Goal: Find specific page/section

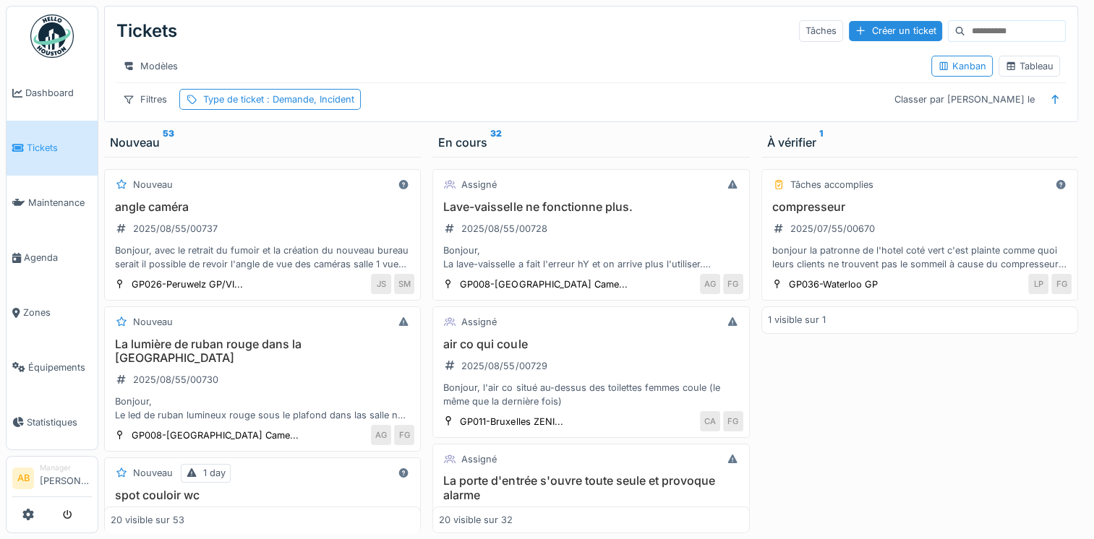
click at [64, 33] on img at bounding box center [51, 35] width 43 height 43
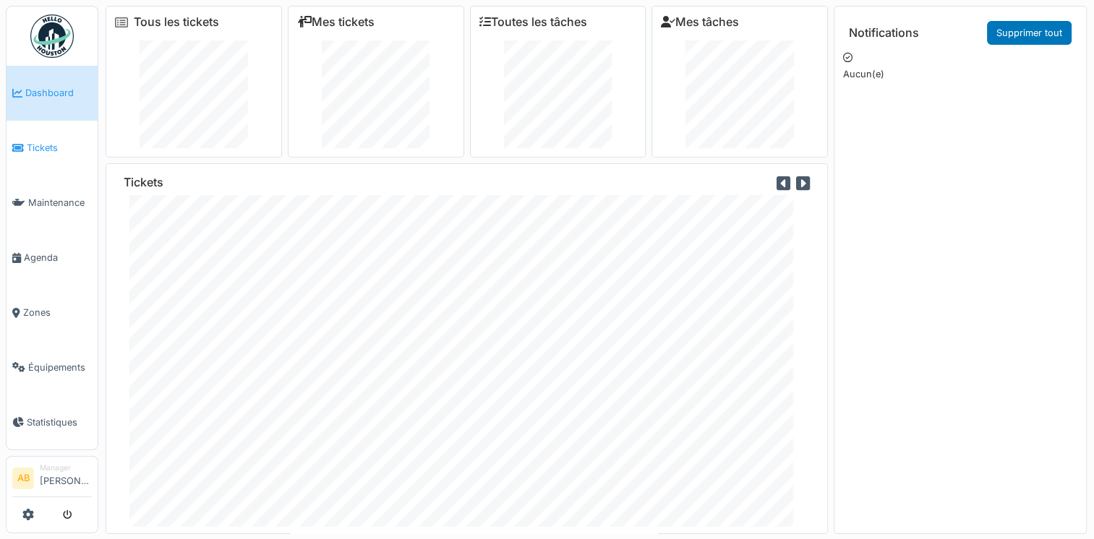
click at [46, 148] on span "Tickets" at bounding box center [59, 148] width 65 height 14
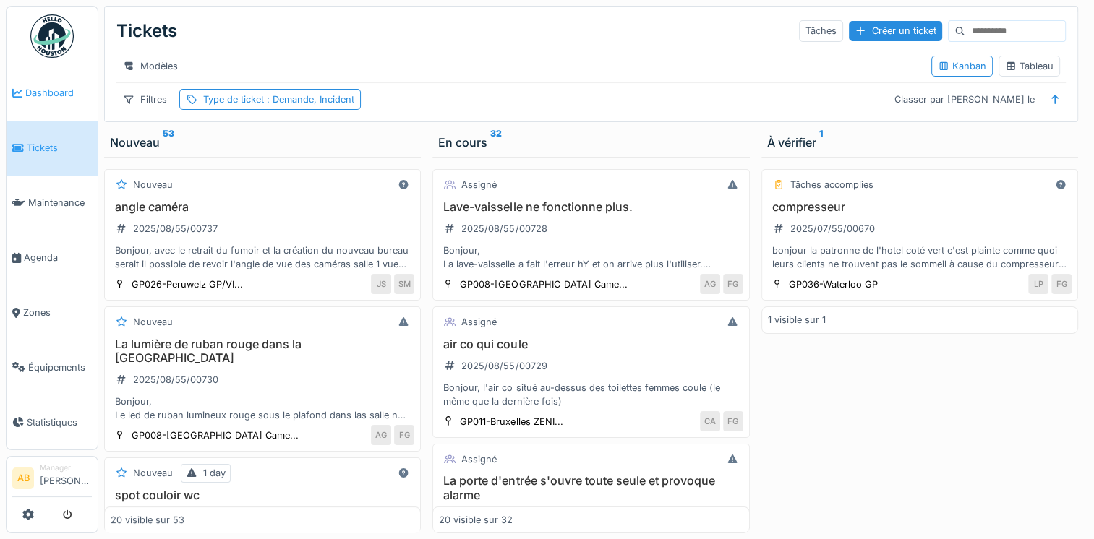
click at [61, 96] on span "Dashboard" at bounding box center [58, 93] width 67 height 14
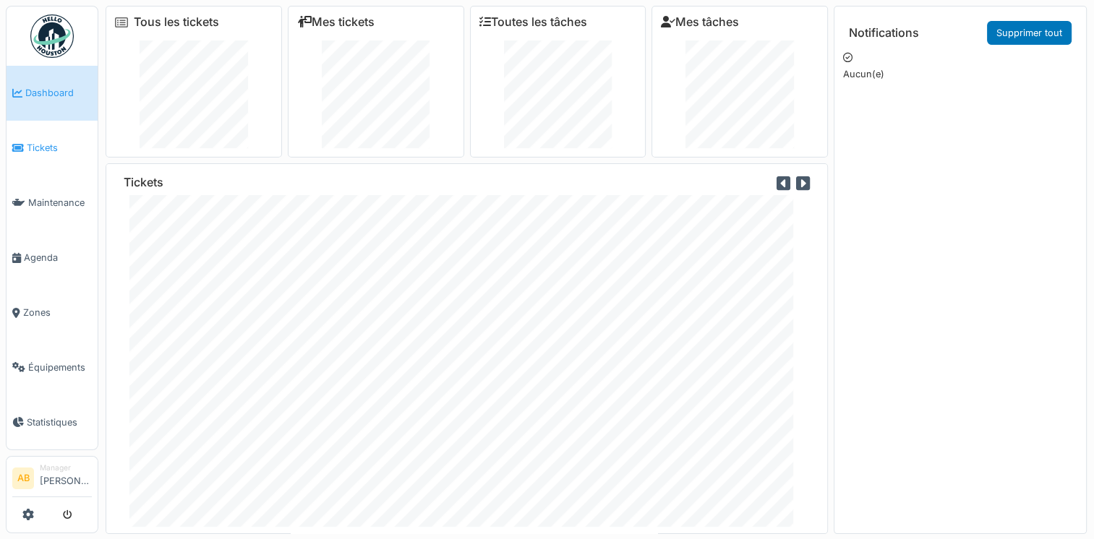
click at [38, 153] on link "Tickets" at bounding box center [52, 148] width 91 height 55
